Goal: Task Accomplishment & Management: Use online tool/utility

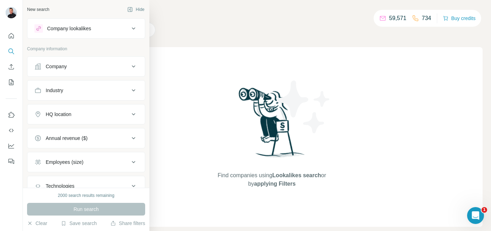
click at [135, 69] on icon at bounding box center [133, 66] width 8 height 8
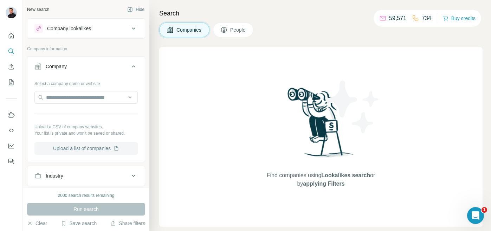
click at [118, 147] on icon "button" at bounding box center [117, 147] width 2 height 2
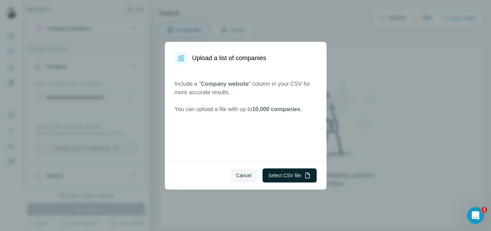
click at [277, 176] on button "Select CSV file" at bounding box center [289, 175] width 54 height 14
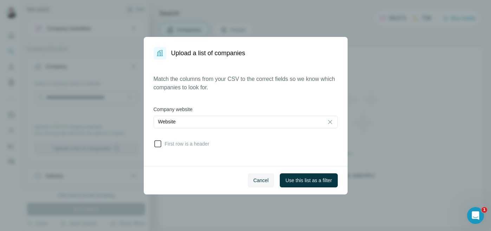
click at [158, 143] on icon at bounding box center [158, 143] width 8 height 8
click at [300, 182] on span "Use this list as a filter" at bounding box center [308, 180] width 46 height 7
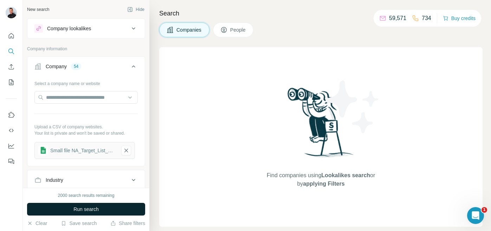
click at [85, 206] on span "Run search" at bounding box center [85, 209] width 25 height 7
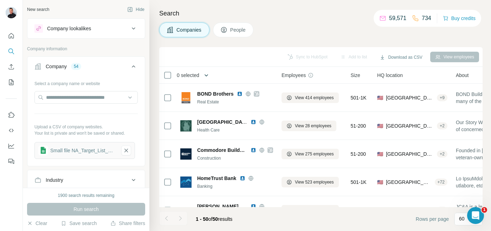
click at [208, 77] on icon "button" at bounding box center [206, 75] width 7 height 7
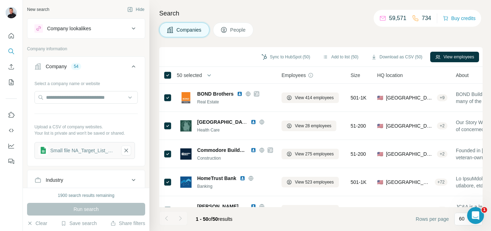
click at [231, 31] on button "People" at bounding box center [233, 29] width 41 height 15
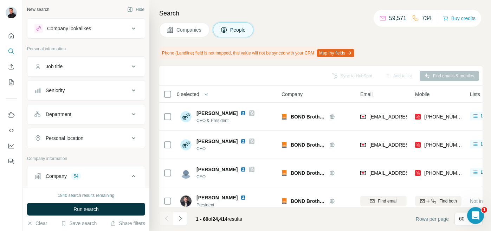
click at [131, 67] on icon at bounding box center [133, 66] width 8 height 8
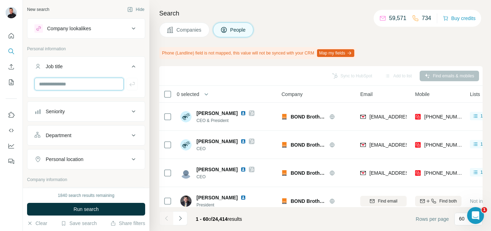
click at [71, 87] on input "text" at bounding box center [78, 84] width 89 height 13
type input "***"
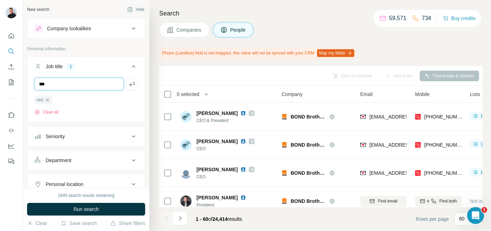
type input "***"
type input "*******"
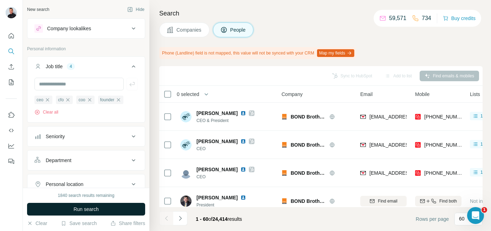
click at [84, 210] on span "Run search" at bounding box center [85, 209] width 25 height 7
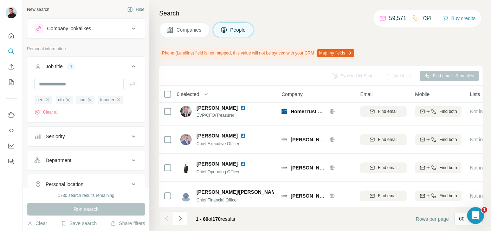
scroll to position [226, 0]
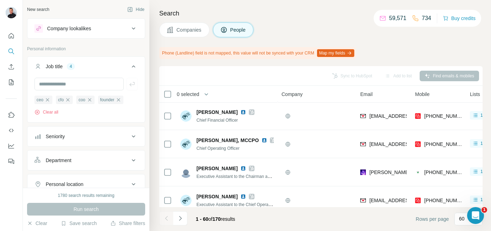
click at [344, 53] on button "Map my fields" at bounding box center [335, 53] width 37 height 8
click at [393, 51] on div "Phone (Landline) field is not mapped, this value will not be synced with your C…" at bounding box center [320, 53] width 323 height 12
click at [209, 97] on icon "button" at bounding box center [206, 94] width 7 height 7
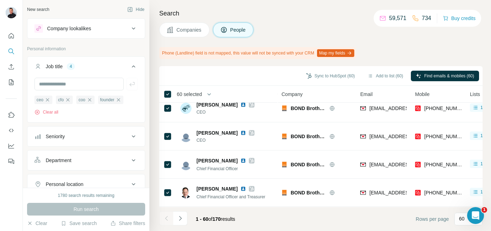
scroll to position [0, 0]
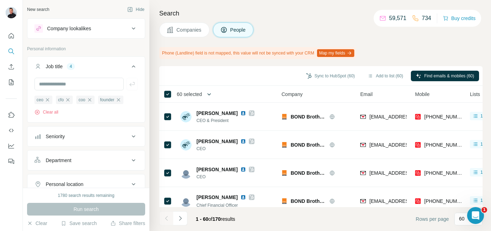
click at [210, 94] on icon "button" at bounding box center [209, 94] width 7 height 7
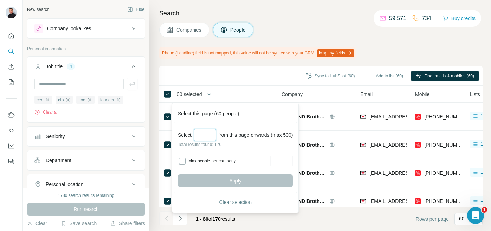
click at [202, 133] on input "Select a number (up to 500)" at bounding box center [205, 135] width 22 height 13
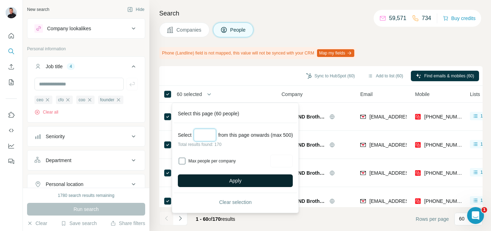
type input "***"
click at [230, 179] on button "Apply" at bounding box center [235, 180] width 115 height 13
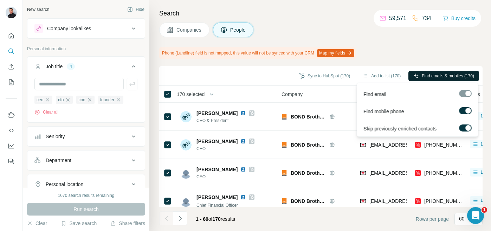
click at [438, 76] on span "Find emails & mobiles (170)" at bounding box center [448, 76] width 52 height 6
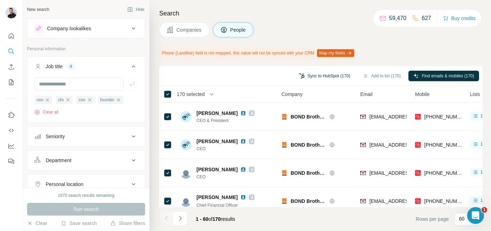
click at [319, 75] on button "Sync to HubSpot (170)" at bounding box center [324, 76] width 61 height 11
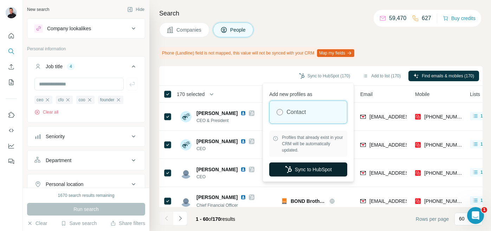
click at [309, 171] on button "Sync to HubSpot" at bounding box center [308, 169] width 78 height 14
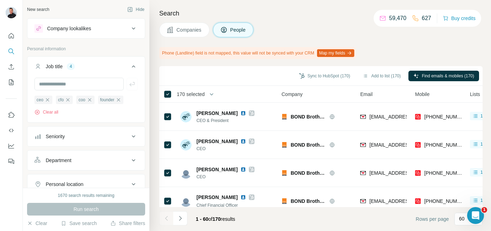
click at [117, 213] on span "Close" at bounding box center [115, 216] width 13 height 7
click at [138, 11] on button "Hide" at bounding box center [135, 9] width 27 height 11
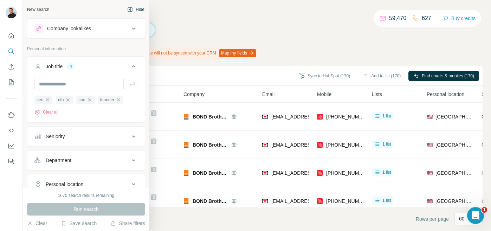
click at [137, 10] on button "Hide" at bounding box center [135, 9] width 27 height 11
click at [133, 33] on button "Company lookalikes" at bounding box center [85, 28] width 117 height 17
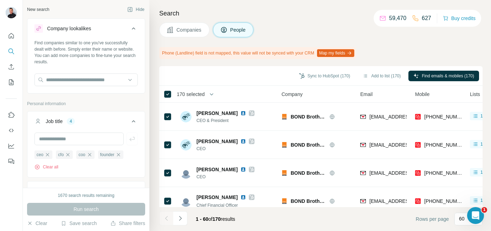
click at [133, 33] on button "Company lookalikes" at bounding box center [85, 30] width 117 height 20
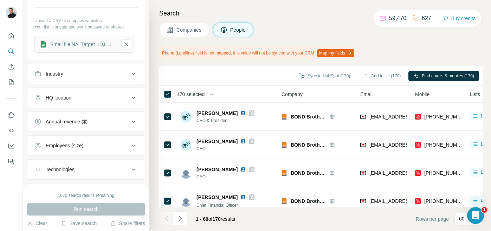
scroll to position [297, 0]
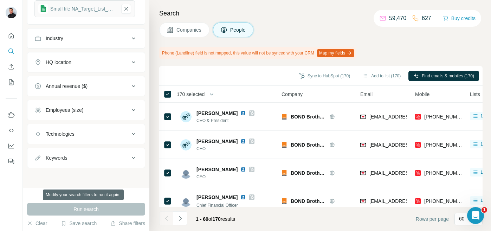
click at [88, 209] on div "Run search" at bounding box center [86, 209] width 118 height 13
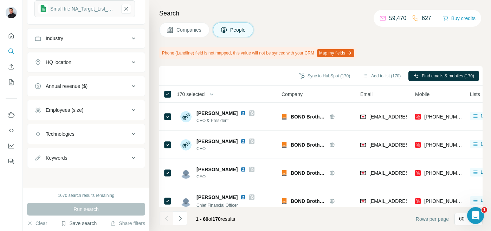
click at [76, 225] on button "Save search" at bounding box center [79, 223] width 36 height 7
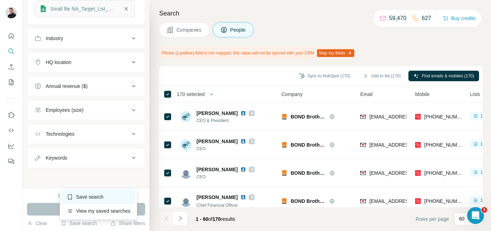
click at [80, 195] on div "Save search" at bounding box center [98, 197] width 74 height 14
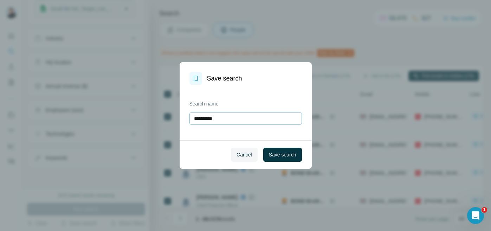
click at [220, 119] on input "**********" at bounding box center [245, 118] width 112 height 13
type input "**********"
click at [277, 158] on span "Save search" at bounding box center [282, 154] width 27 height 7
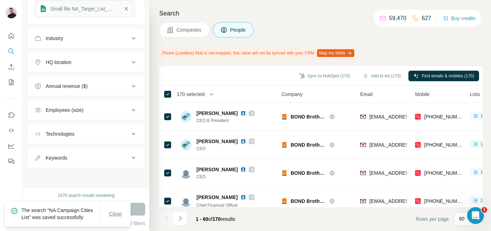
click at [110, 207] on button "Close" at bounding box center [115, 213] width 22 height 13
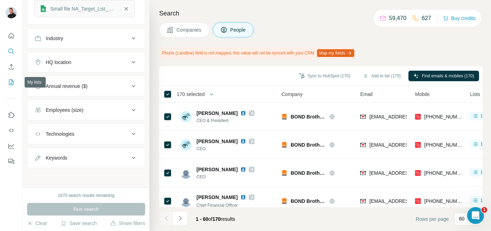
click at [11, 82] on icon "My lists" at bounding box center [11, 82] width 7 height 7
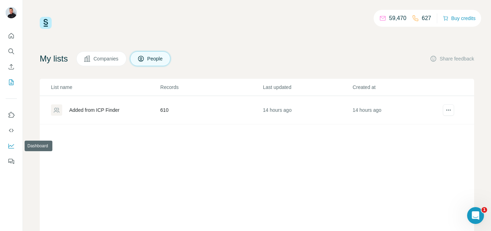
click at [10, 144] on icon "Dashboard" at bounding box center [11, 145] width 7 height 7
